Goal: Check status: Check status

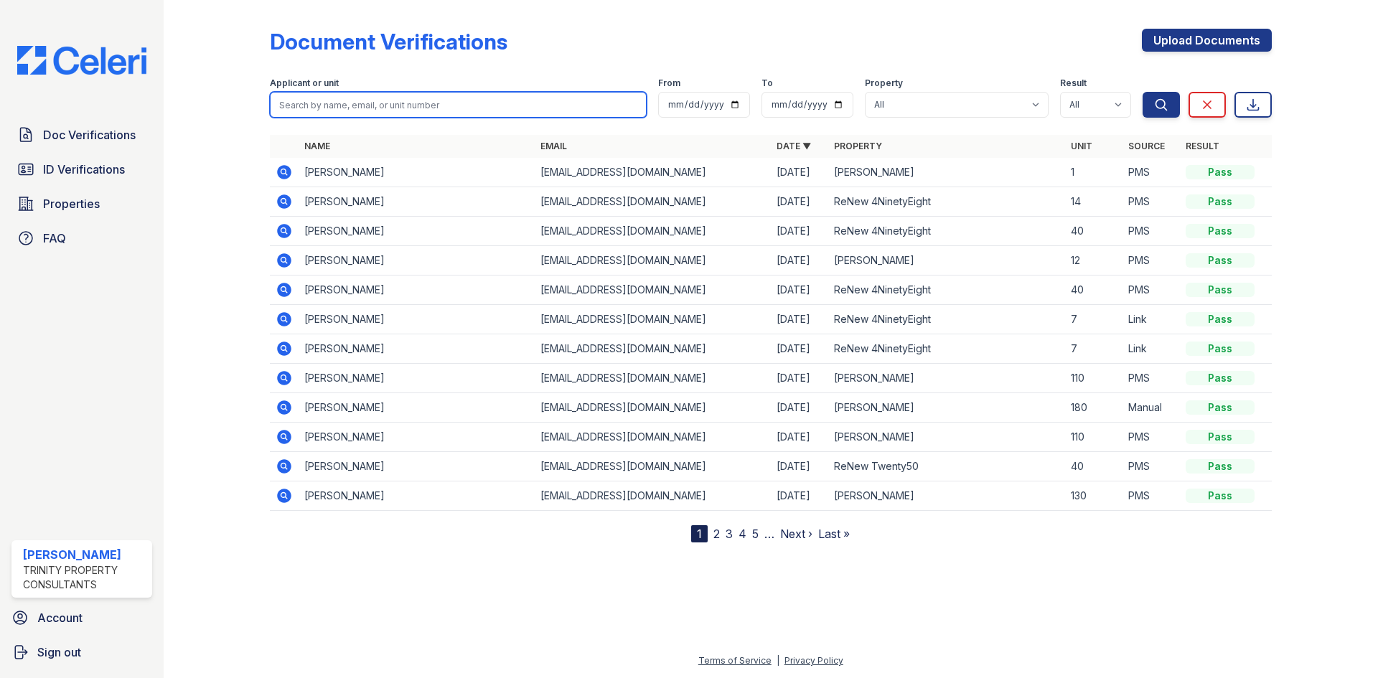
click at [365, 110] on input "search" at bounding box center [458, 105] width 377 height 26
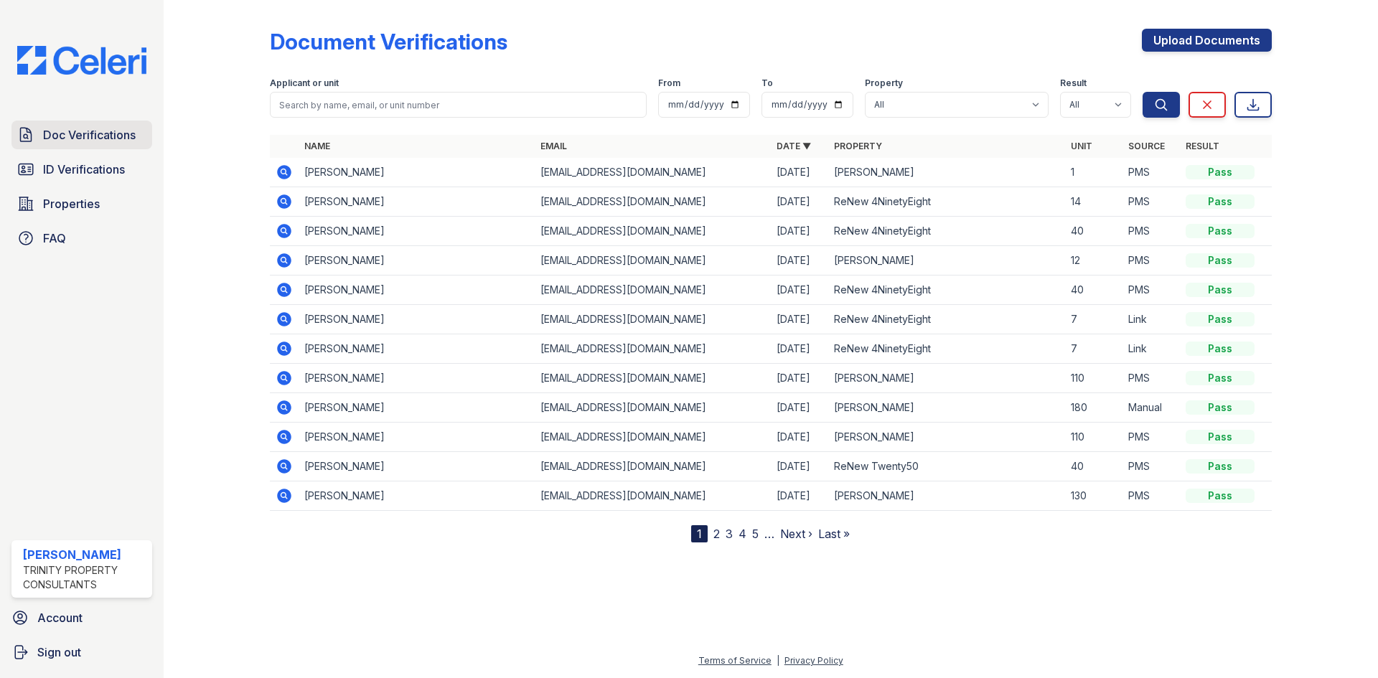
click at [121, 146] on link "Doc Verifications" at bounding box center [81, 135] width 141 height 29
click at [76, 182] on link "ID Verifications" at bounding box center [81, 169] width 141 height 29
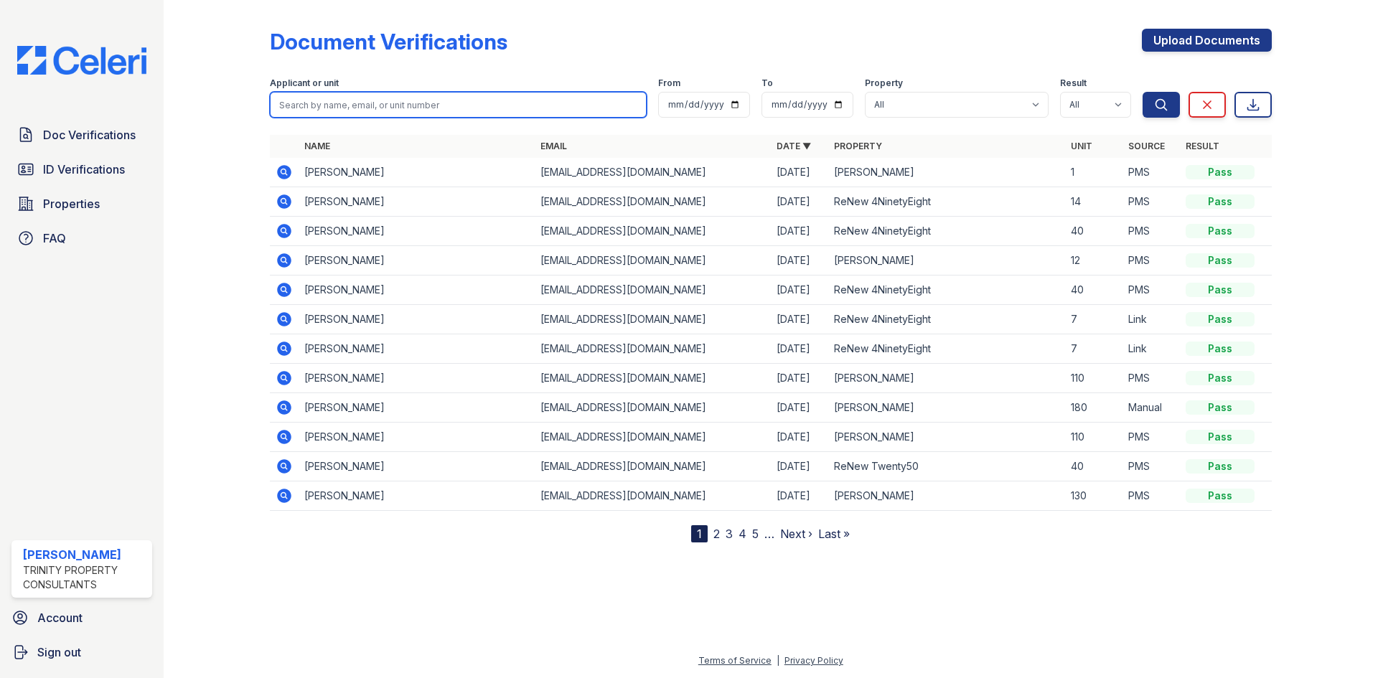
click at [335, 94] on input "search" at bounding box center [458, 105] width 377 height 26
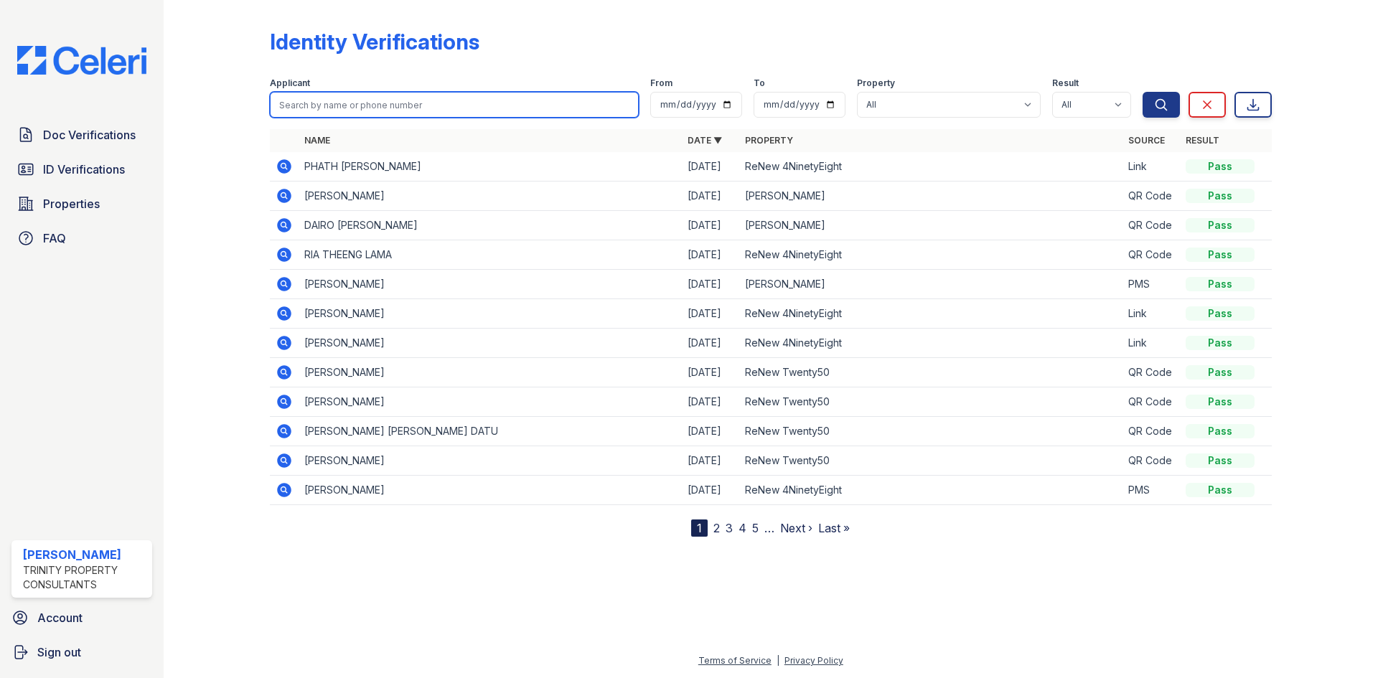
click at [335, 95] on input "search" at bounding box center [454, 105] width 369 height 26
type input "[PERSON_NAME]"
click at [1143, 92] on button "Search" at bounding box center [1161, 105] width 37 height 26
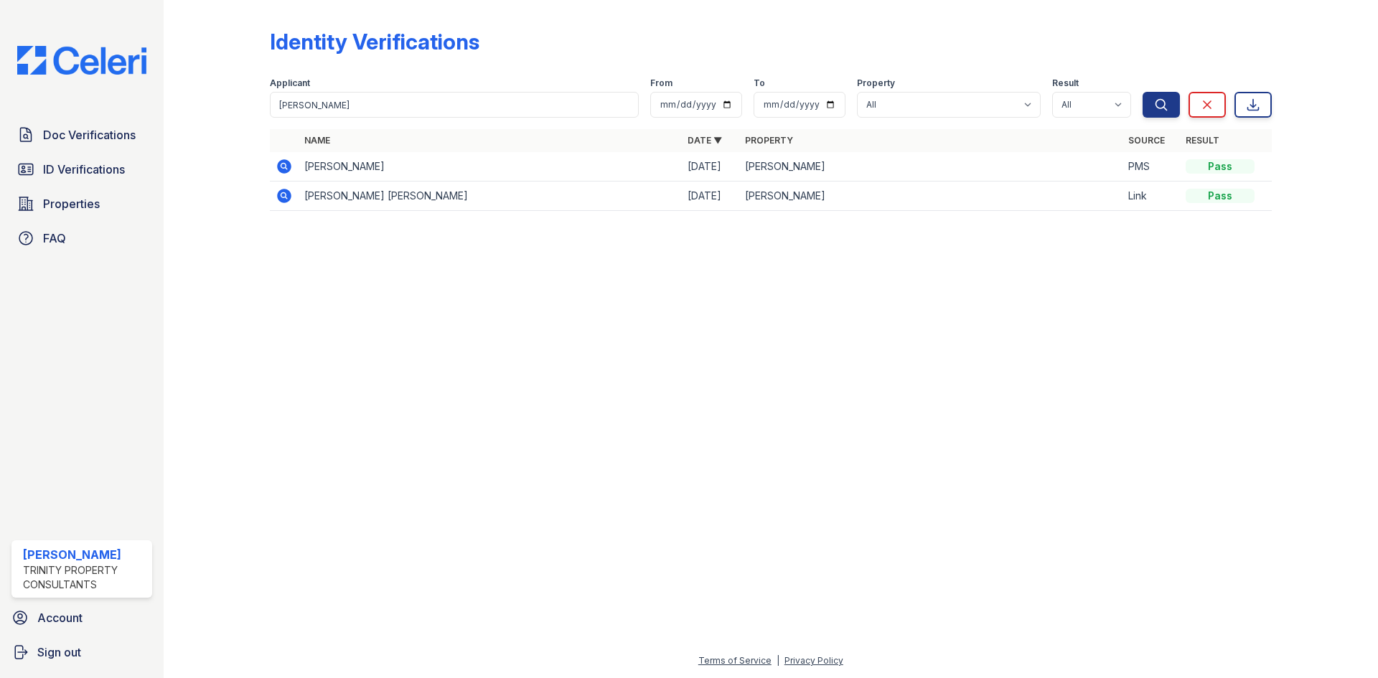
click at [286, 160] on icon at bounding box center [284, 166] width 14 height 14
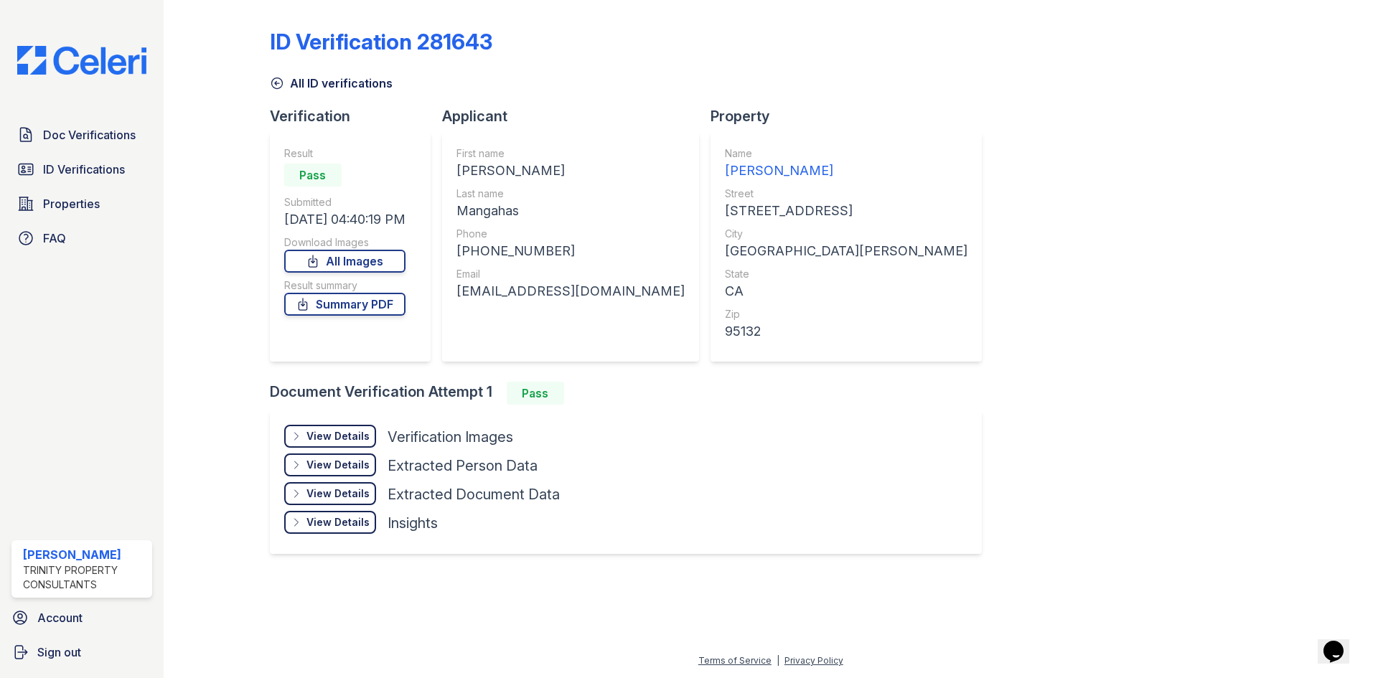
click at [352, 428] on div "View Details Details" at bounding box center [330, 436] width 92 height 23
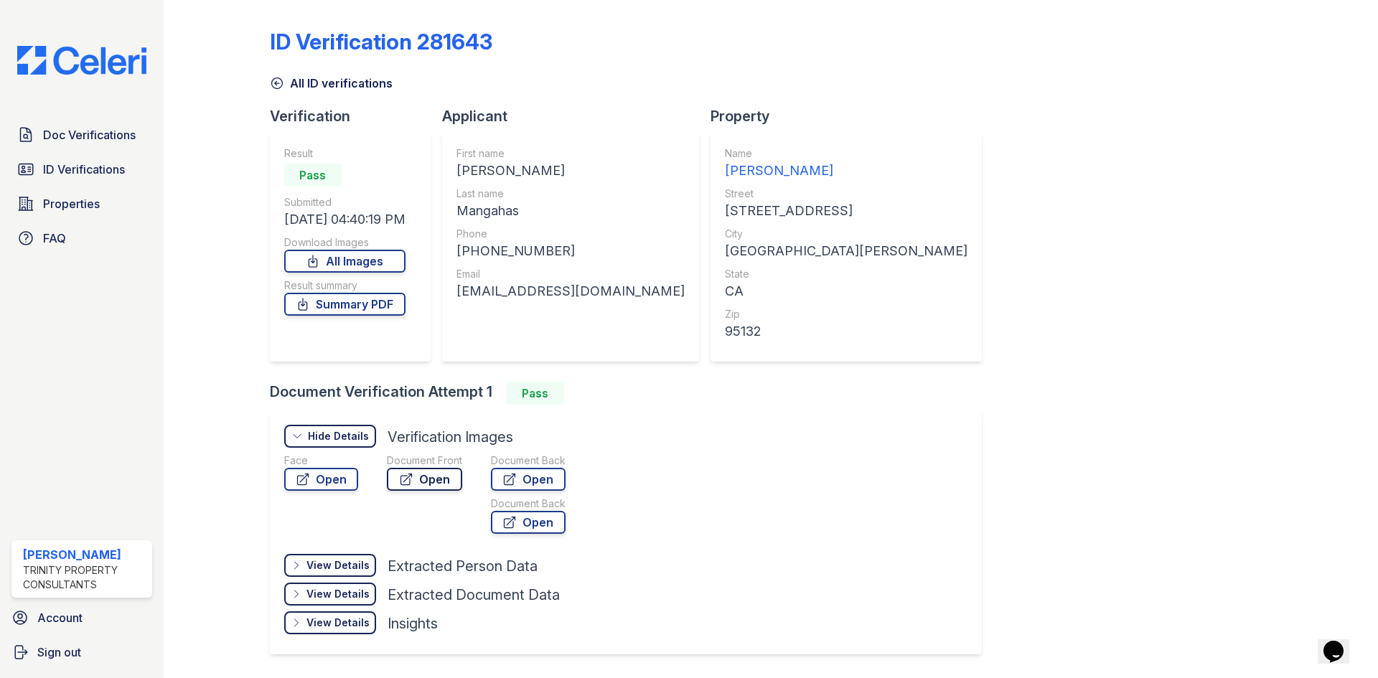
click at [429, 488] on link "Open" at bounding box center [424, 479] width 75 height 23
click at [382, 303] on link "Summary PDF" at bounding box center [344, 304] width 121 height 23
drag, startPoint x: 84, startPoint y: 173, endPoint x: 84, endPoint y: 159, distance: 14.4
click at [84, 173] on span "ID Verifications" at bounding box center [84, 169] width 82 height 17
click at [88, 132] on span "Doc Verifications" at bounding box center [89, 134] width 93 height 17
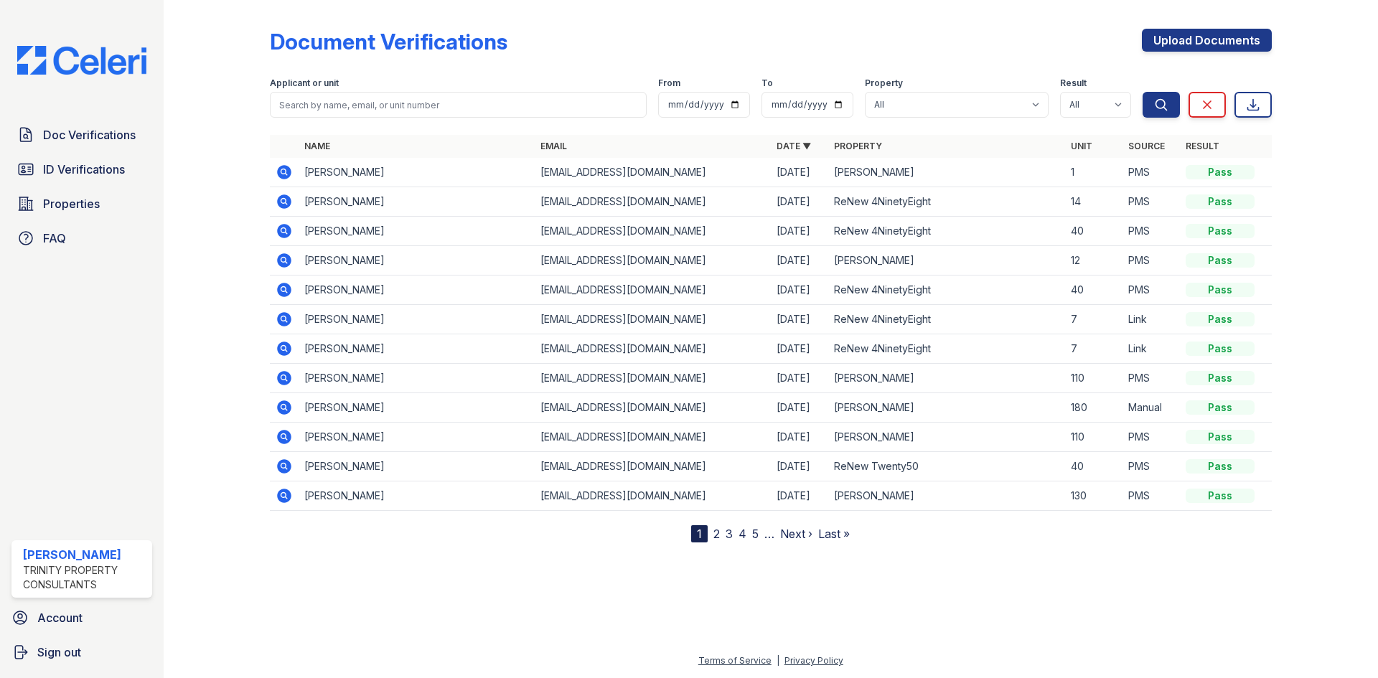
click at [116, 136] on span "Doc Verifications" at bounding box center [89, 134] width 93 height 17
click at [303, 101] on input "search" at bounding box center [458, 105] width 377 height 26
type input "RUS"
click at [1143, 92] on button "Search" at bounding box center [1161, 105] width 37 height 26
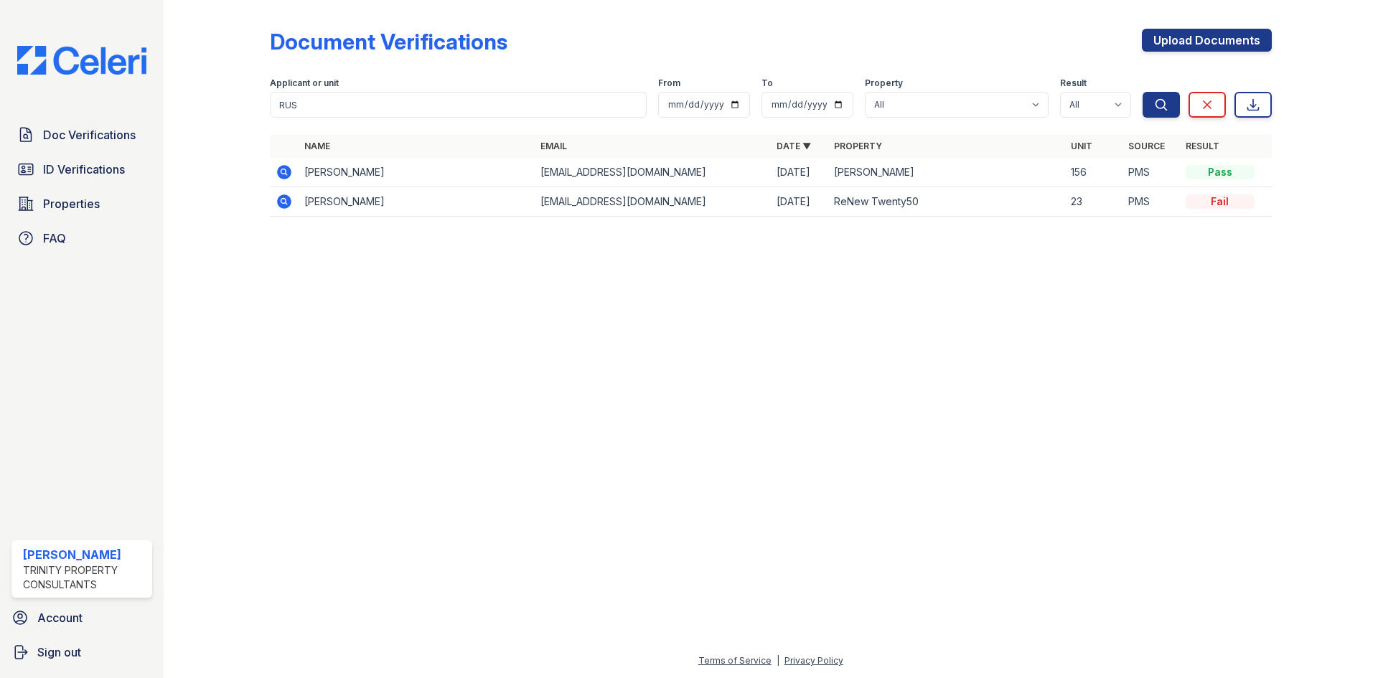
click at [282, 172] on icon at bounding box center [283, 171] width 4 height 4
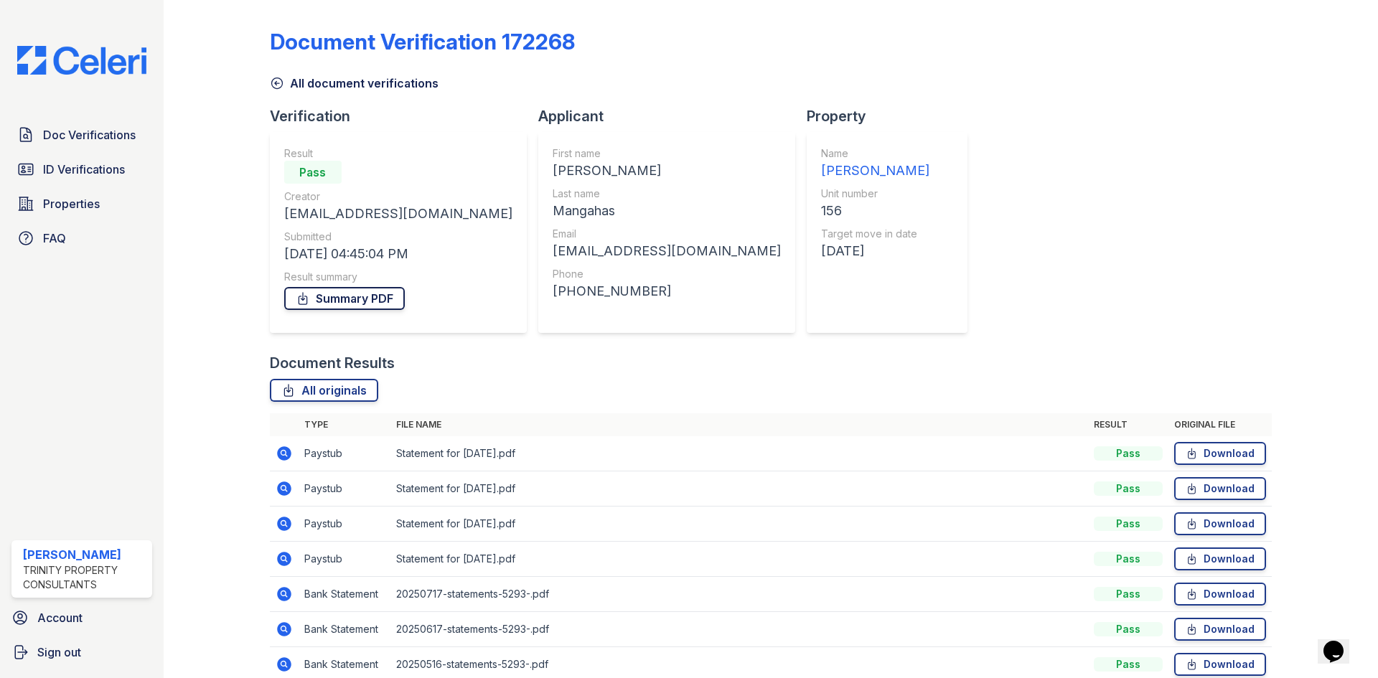
click at [347, 304] on link "Summary PDF" at bounding box center [344, 298] width 121 height 23
